Goal: Transaction & Acquisition: Book appointment/travel/reservation

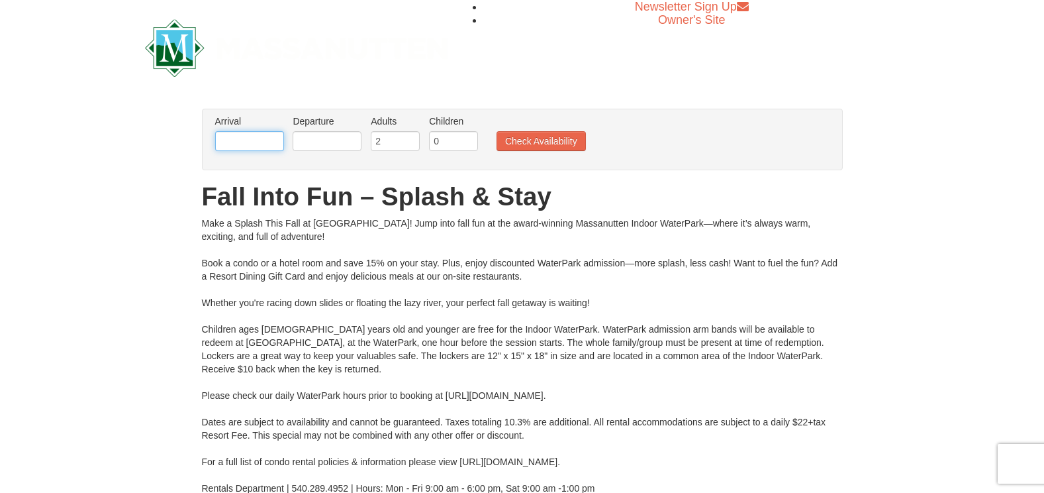
click at [266, 142] on input "text" at bounding box center [249, 141] width 69 height 20
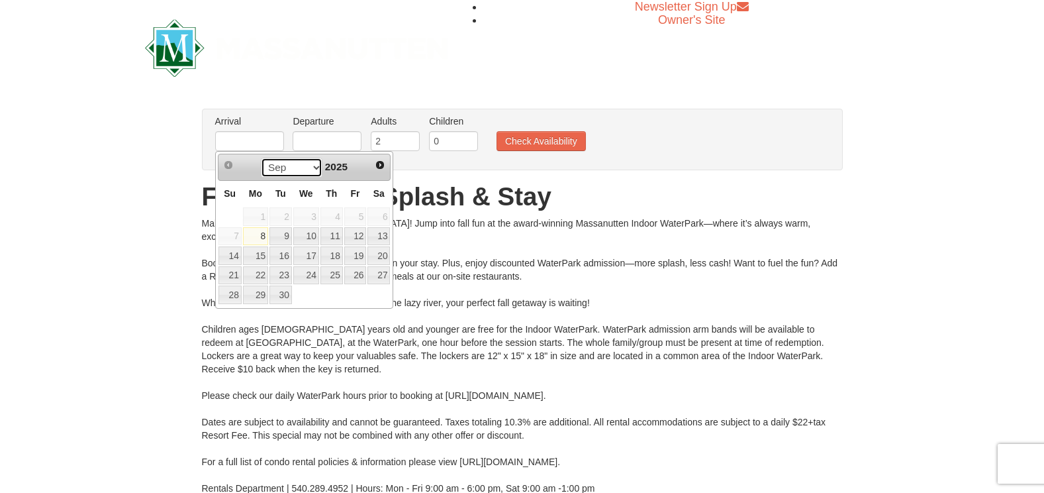
click at [309, 166] on select "Sep Oct Nov Dec" at bounding box center [292, 168] width 62 height 20
click at [340, 213] on link "2" at bounding box center [332, 216] width 23 height 19
type input "[DATE]"
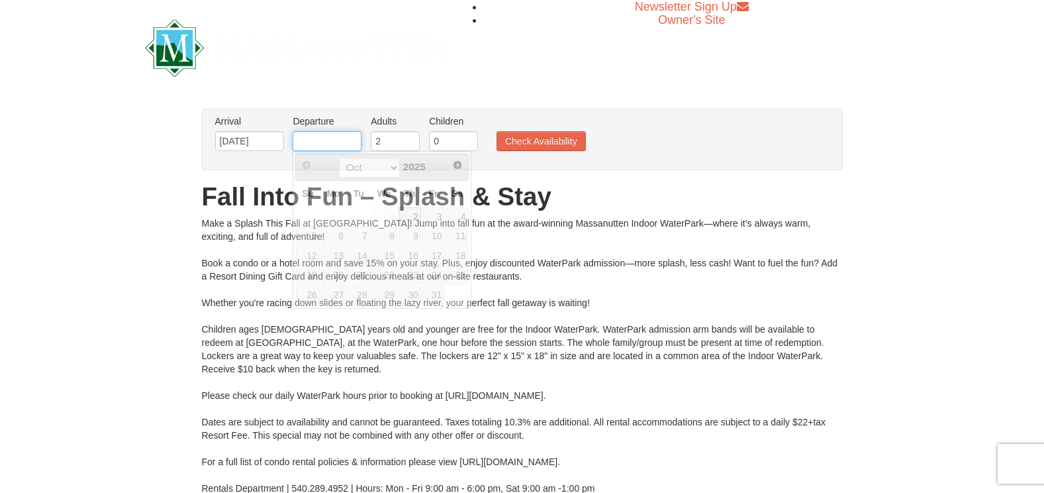
click at [337, 144] on input "text" at bounding box center [327, 141] width 69 height 20
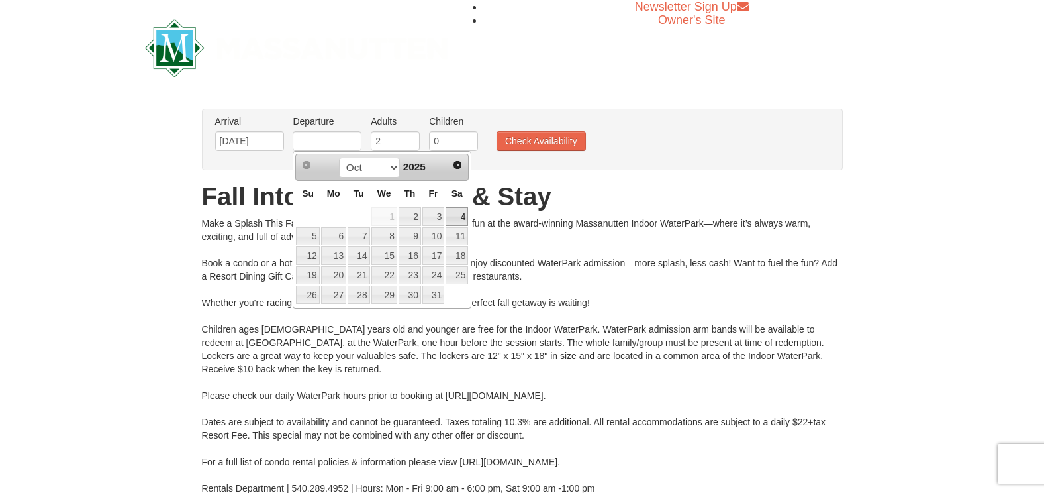
click at [465, 213] on link "4" at bounding box center [457, 216] width 23 height 19
type input "[DATE]"
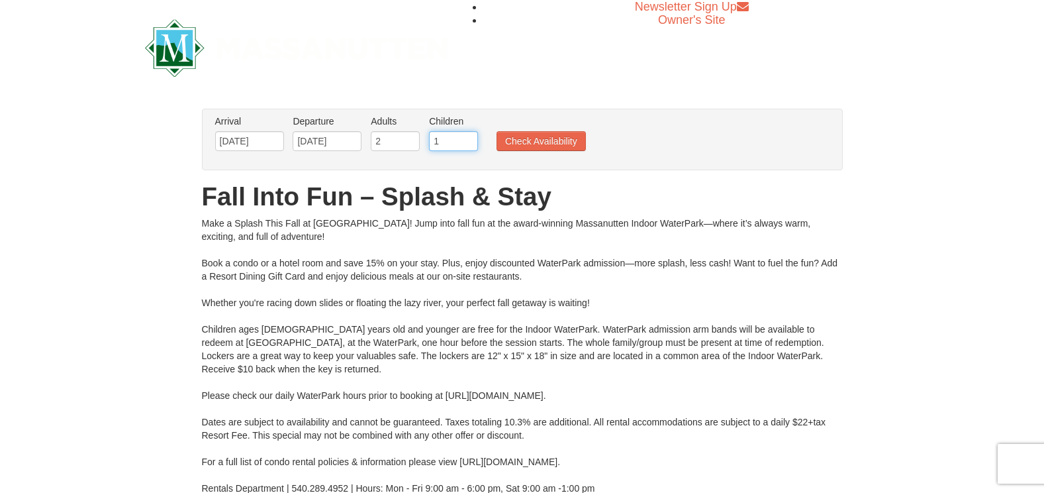
click at [467, 136] on input "1" at bounding box center [453, 141] width 49 height 20
click at [467, 136] on input "2" at bounding box center [453, 141] width 49 height 20
click at [467, 136] on input "3" at bounding box center [453, 141] width 49 height 20
type input "4"
click at [467, 136] on input "4" at bounding box center [453, 141] width 49 height 20
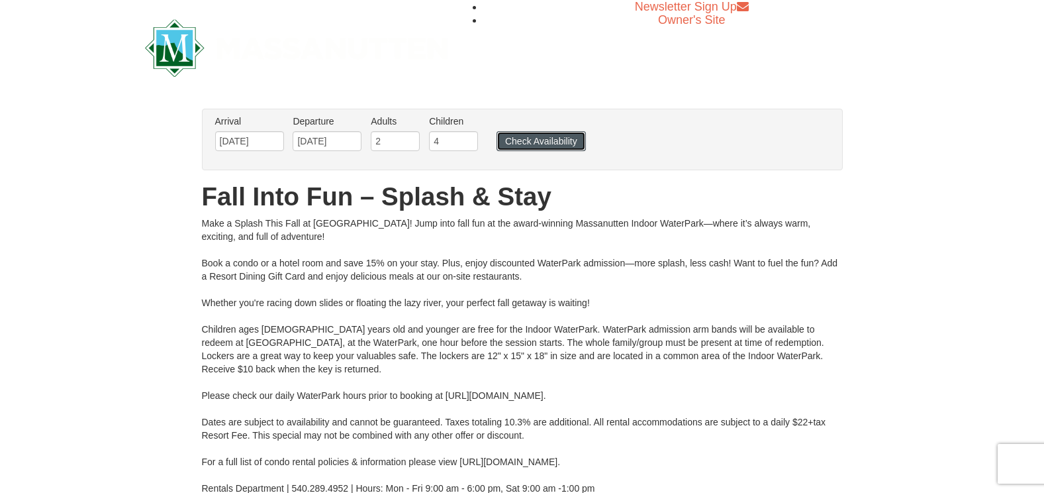
click at [552, 138] on button "Check Availability" at bounding box center [541, 141] width 89 height 20
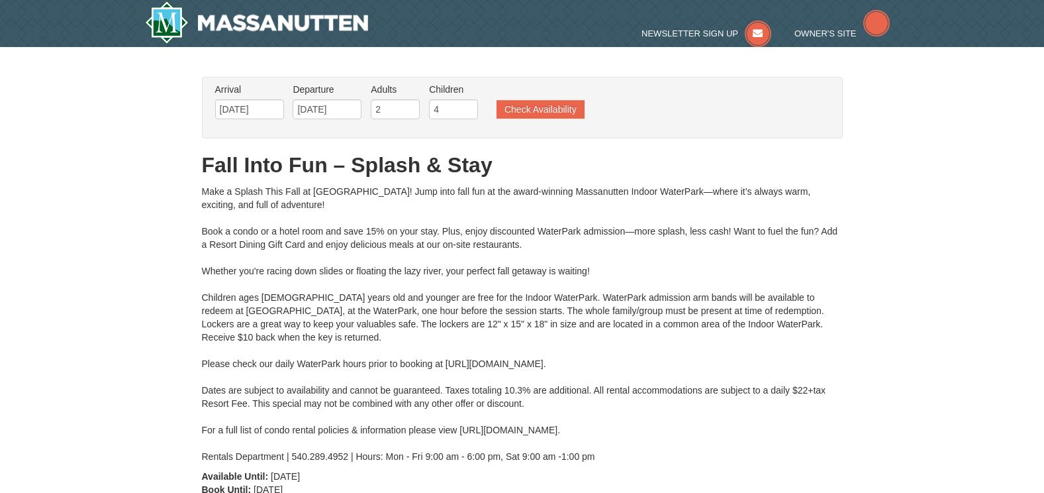
type input "[DATE]"
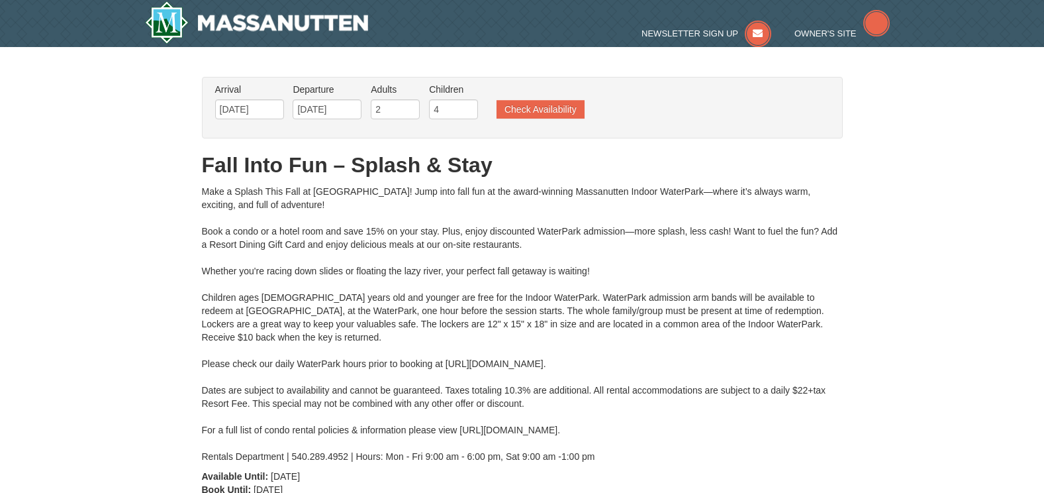
type input "[DATE]"
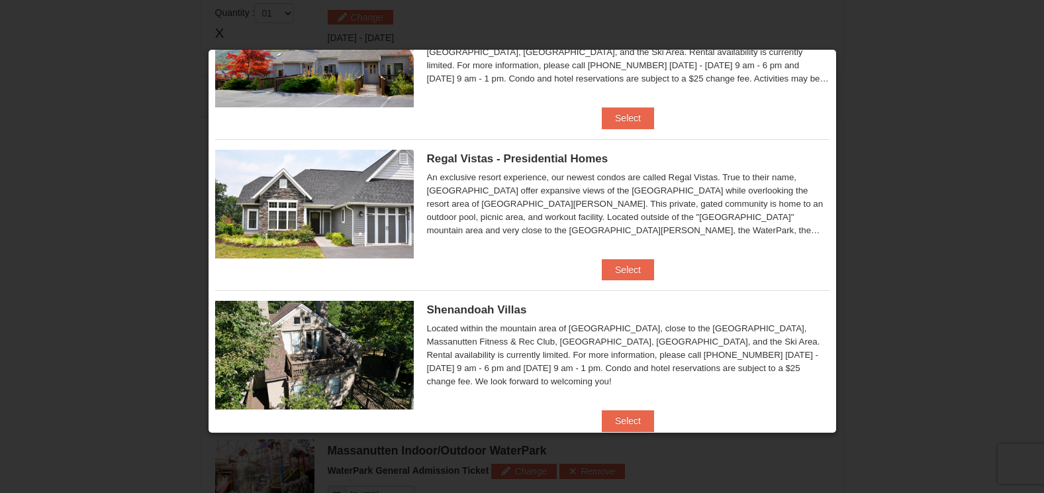
scroll to position [28, 0]
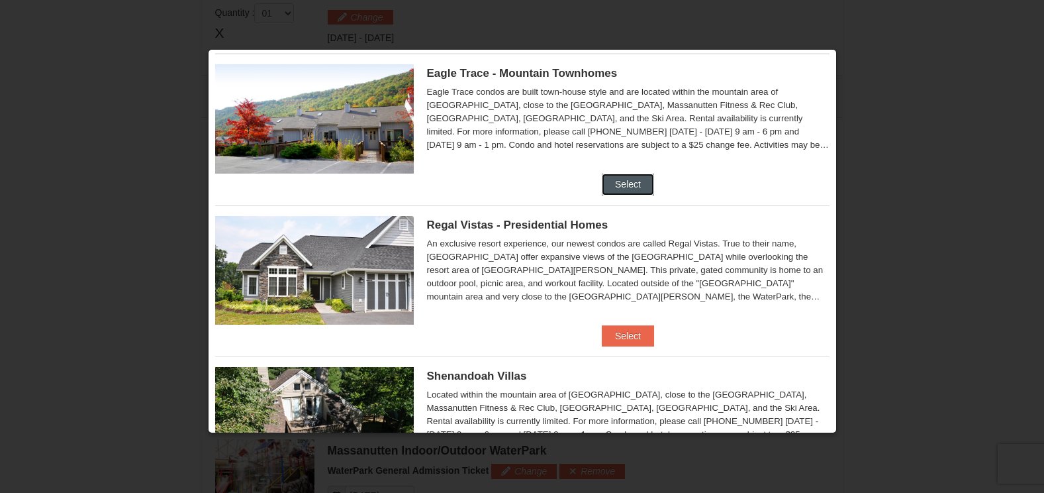
click at [628, 178] on button "Select" at bounding box center [628, 184] width 52 height 21
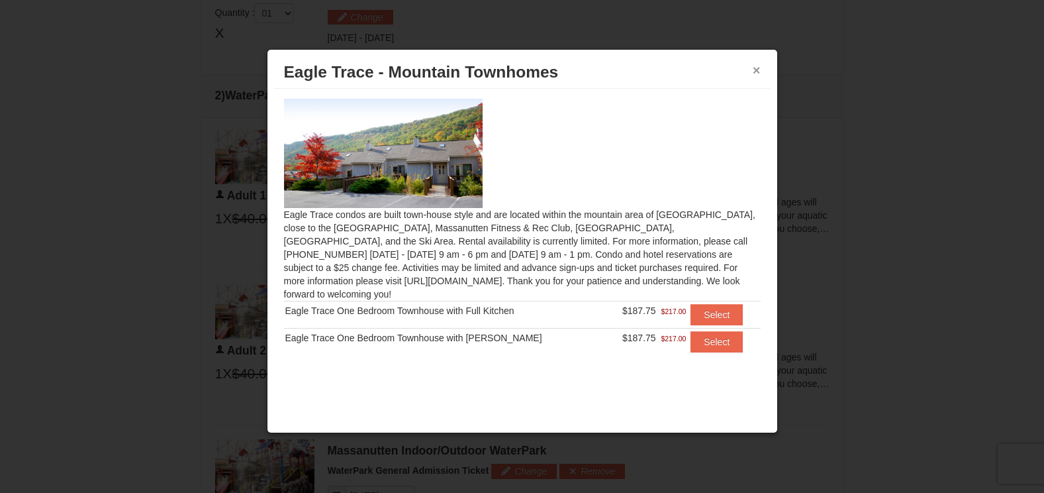
click at [752, 66] on h3 "Eagle Trace - Mountain Townhomes" at bounding box center [522, 72] width 477 height 20
click at [756, 70] on button "×" at bounding box center [757, 70] width 8 height 13
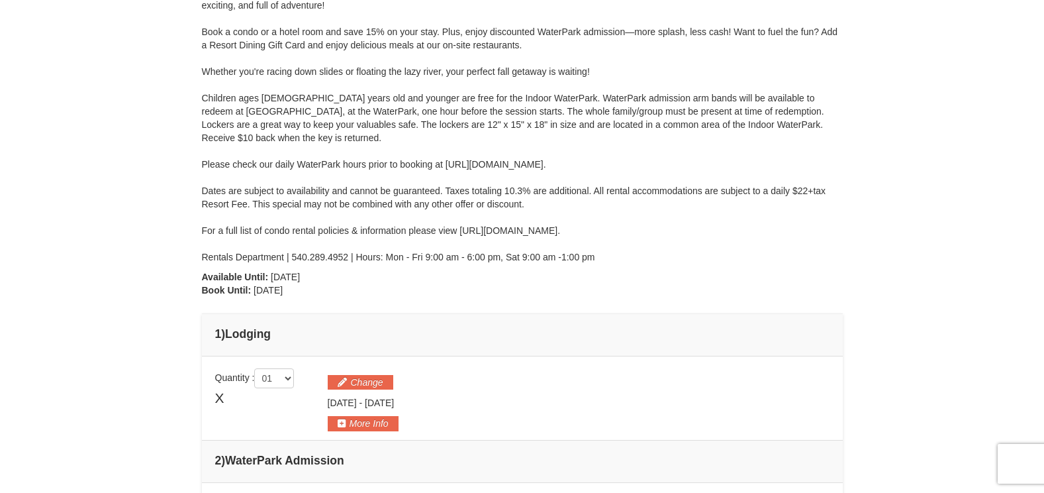
scroll to position [0, 0]
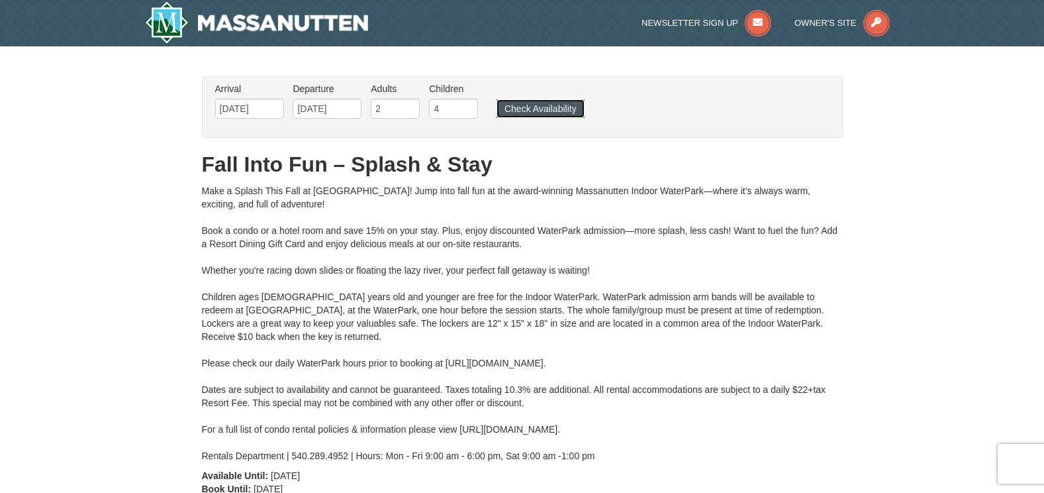
click at [564, 101] on button "Check Availability" at bounding box center [541, 108] width 88 height 19
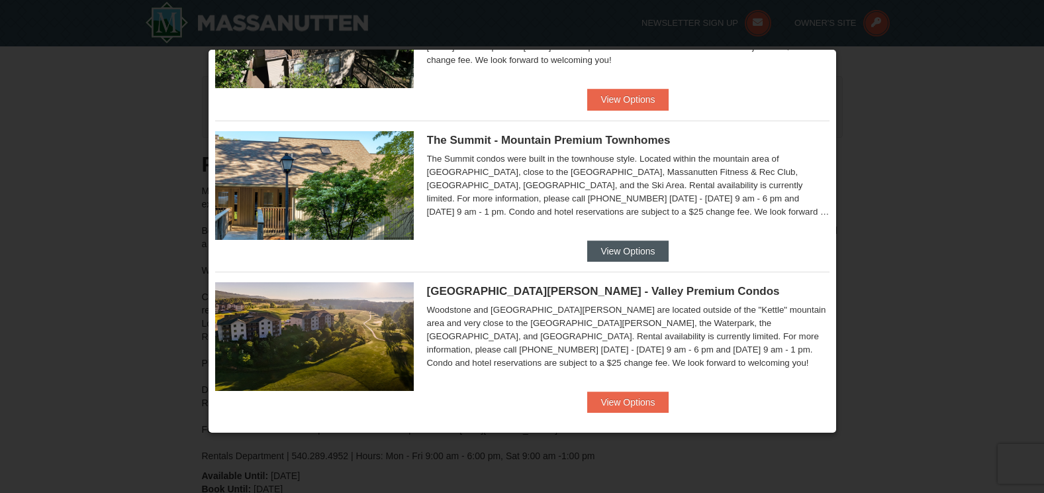
scroll to position [427, 0]
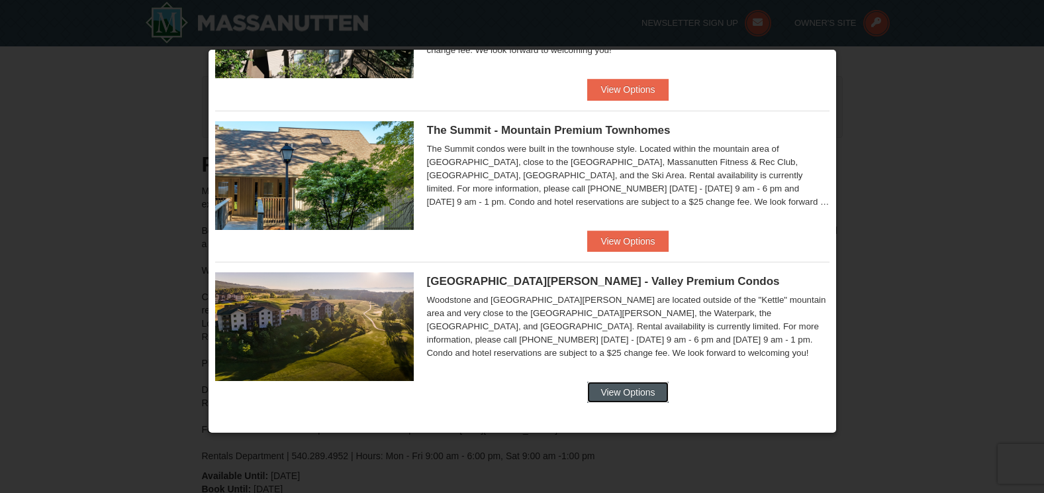
click at [625, 397] on button "View Options" at bounding box center [627, 391] width 81 height 21
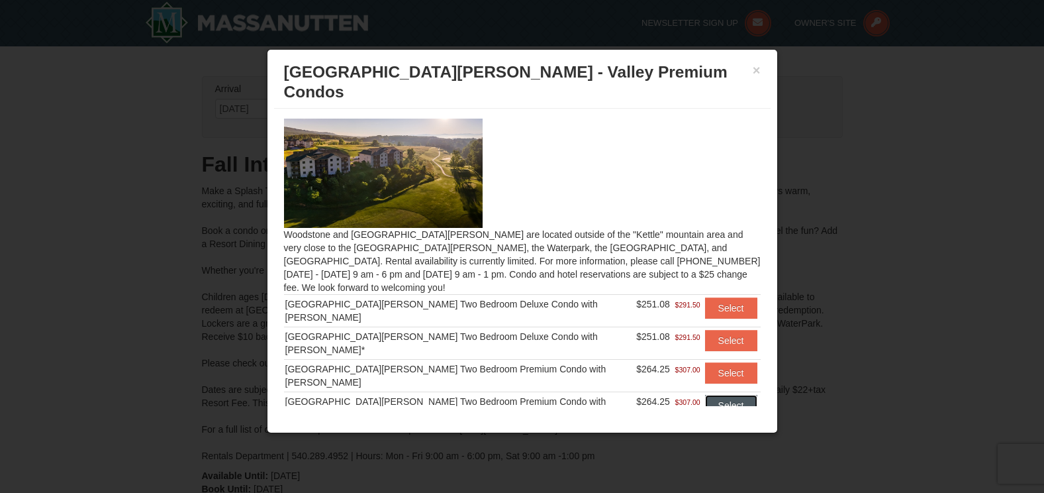
click at [719, 395] on button "Select" at bounding box center [731, 405] width 52 height 21
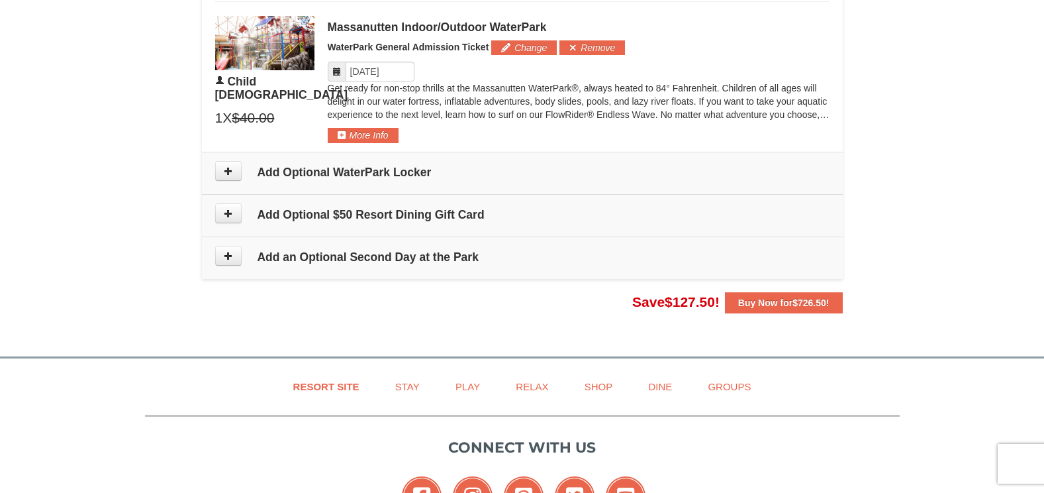
scroll to position [1523, 0]
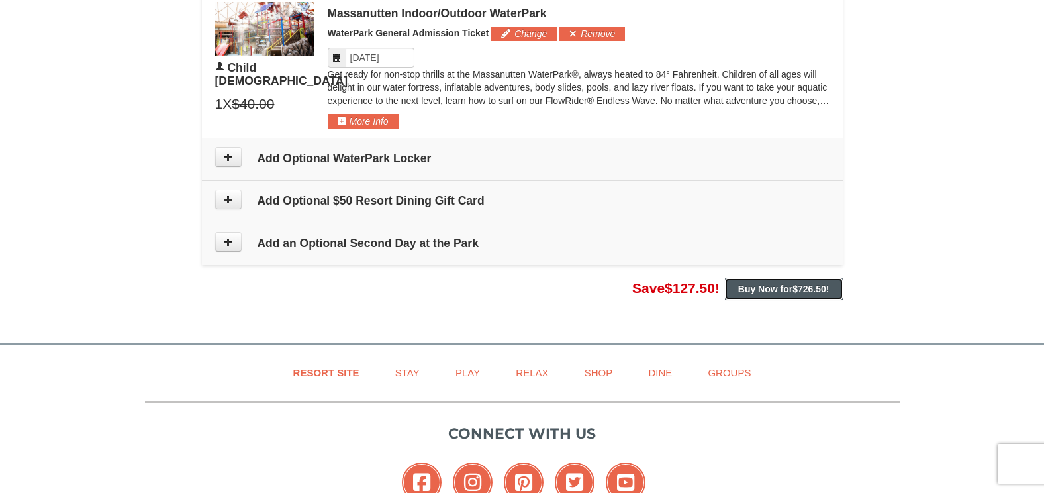
click at [788, 289] on strong "Buy Now for $726.50 !" at bounding box center [783, 288] width 91 height 11
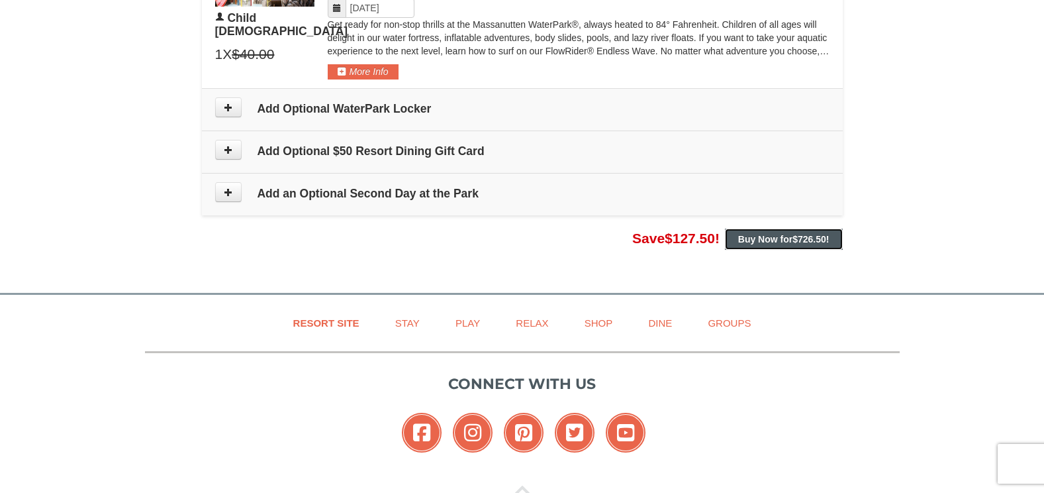
scroll to position [1457, 0]
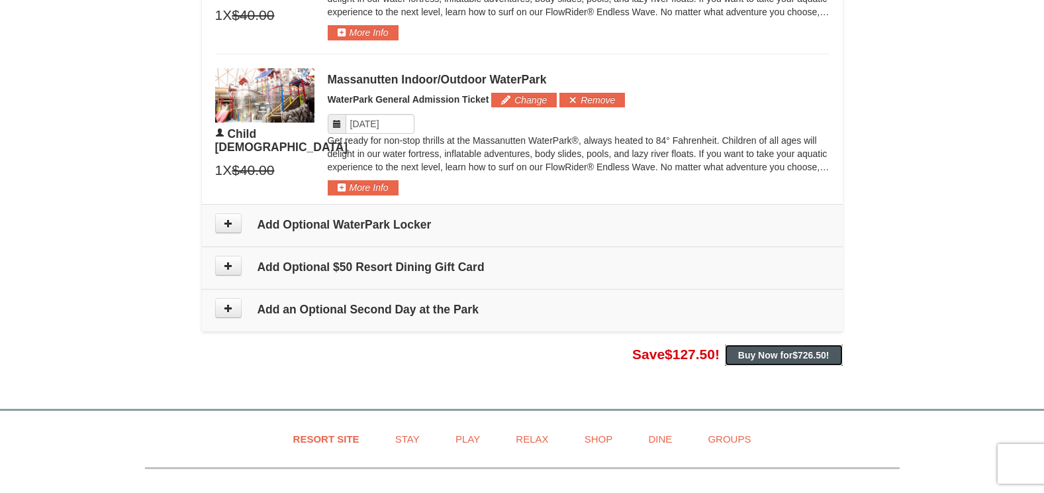
click at [809, 348] on button "Buy Now for $726.50 !" at bounding box center [784, 354] width 118 height 21
click at [230, 225] on icon at bounding box center [228, 223] width 9 height 9
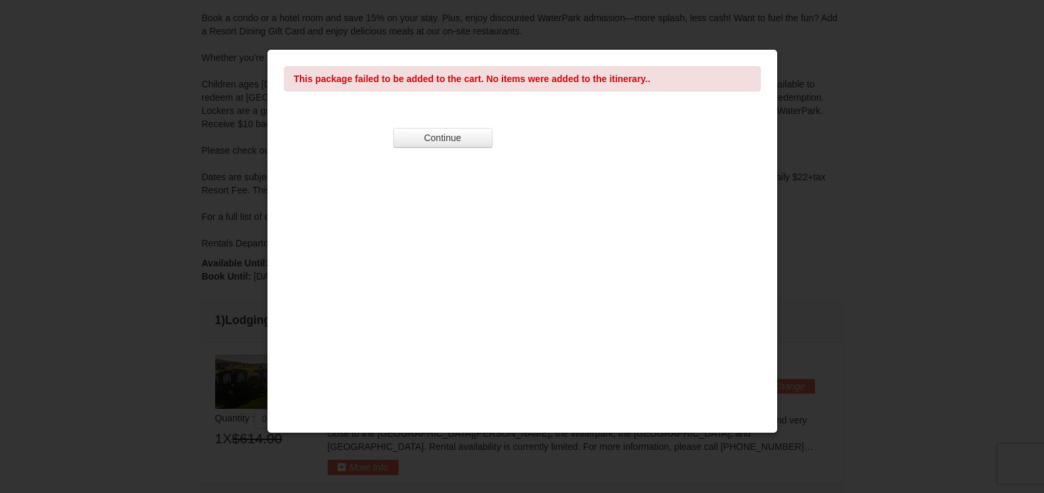
scroll to position [265, 0]
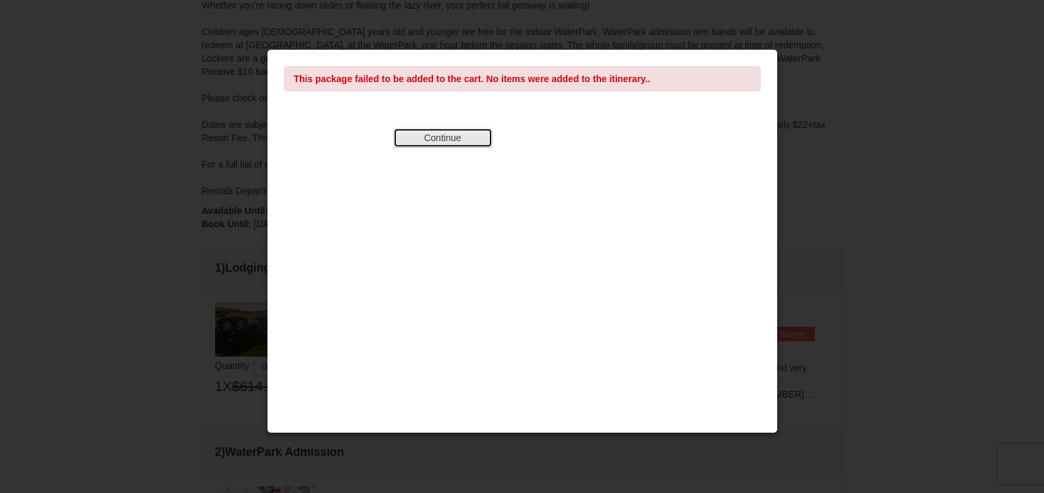
click at [455, 136] on button "Continue" at bounding box center [442, 138] width 99 height 20
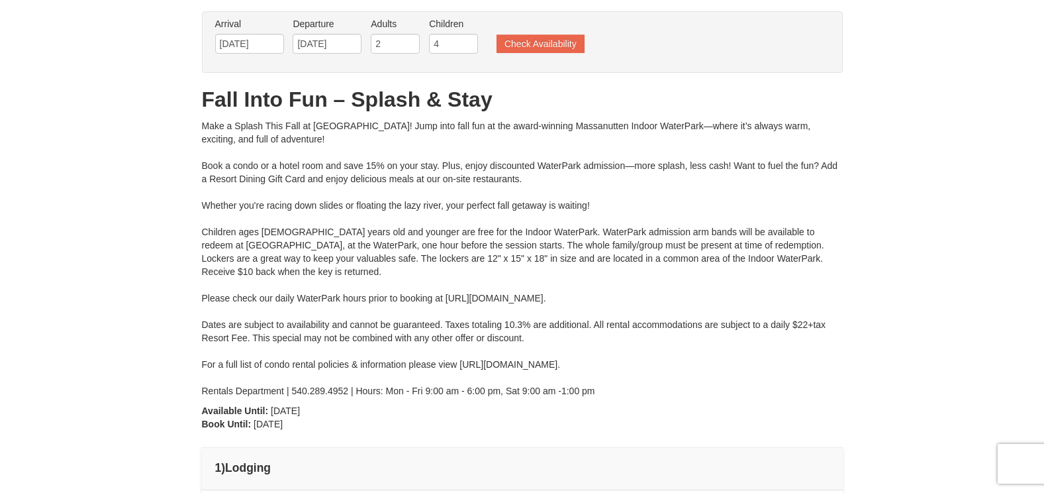
scroll to position [0, 0]
